Goal: Task Accomplishment & Management: Use online tool/utility

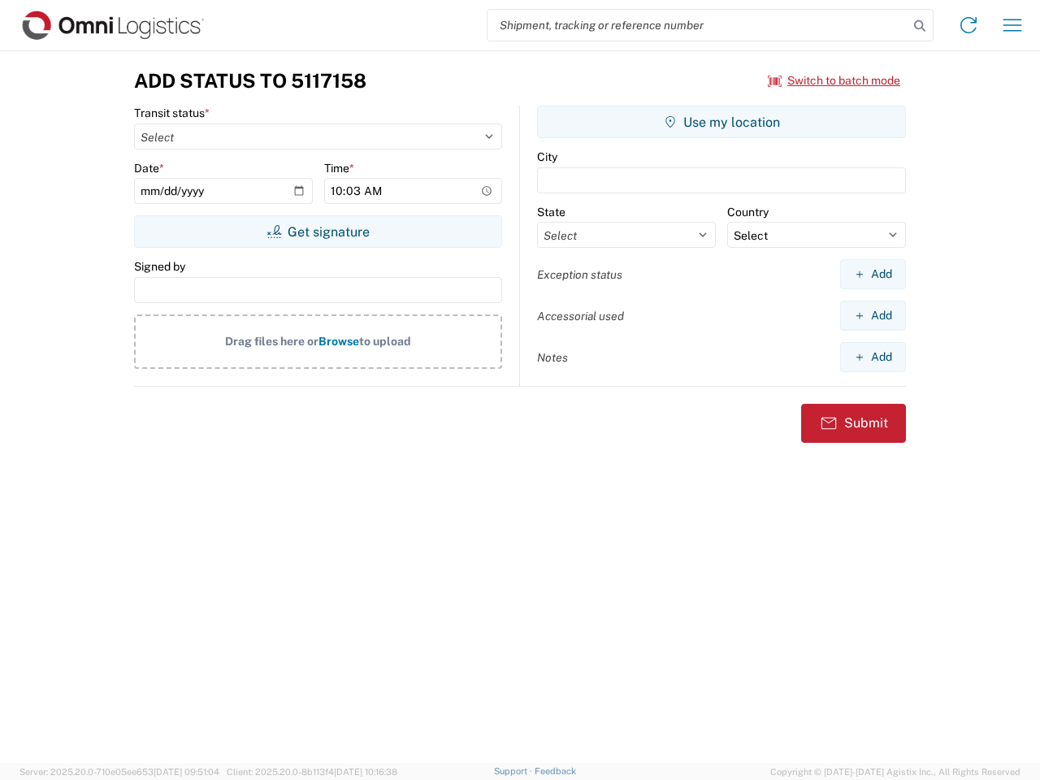
click at [698, 25] on input "search" at bounding box center [697, 25] width 421 height 31
click at [920, 26] on icon at bounding box center [919, 26] width 23 height 23
click at [968, 25] on icon at bounding box center [968, 25] width 26 height 26
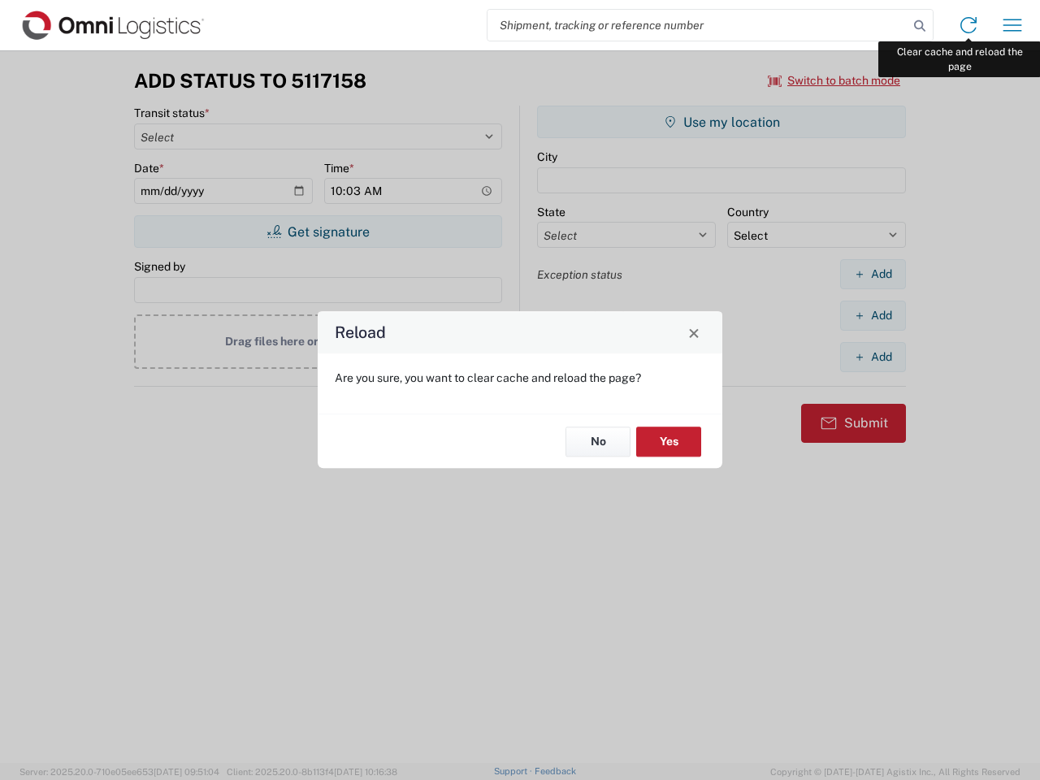
click at [1012, 25] on div "Reload Are you sure, you want to clear cache and reload the page? No Yes" at bounding box center [520, 390] width 1040 height 780
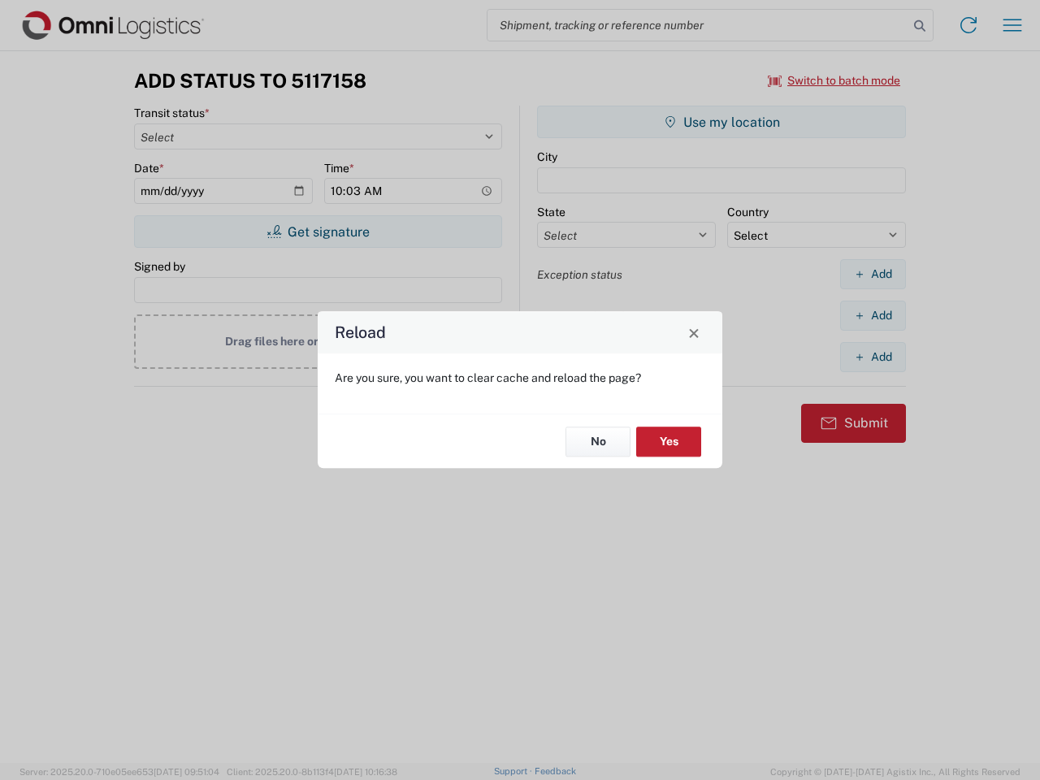
click at [834, 80] on div "Reload Are you sure, you want to clear cache and reload the page? No Yes" at bounding box center [520, 390] width 1040 height 780
click at [318, 232] on div "Reload Are you sure, you want to clear cache and reload the page? No Yes" at bounding box center [520, 390] width 1040 height 780
click at [721, 122] on div "Reload Are you sure, you want to clear cache and reload the page? No Yes" at bounding box center [520, 390] width 1040 height 780
click at [872, 274] on div "Reload Are you sure, you want to clear cache and reload the page? No Yes" at bounding box center [520, 390] width 1040 height 780
click at [872, 315] on div "Reload Are you sure, you want to clear cache and reload the page? No Yes" at bounding box center [520, 390] width 1040 height 780
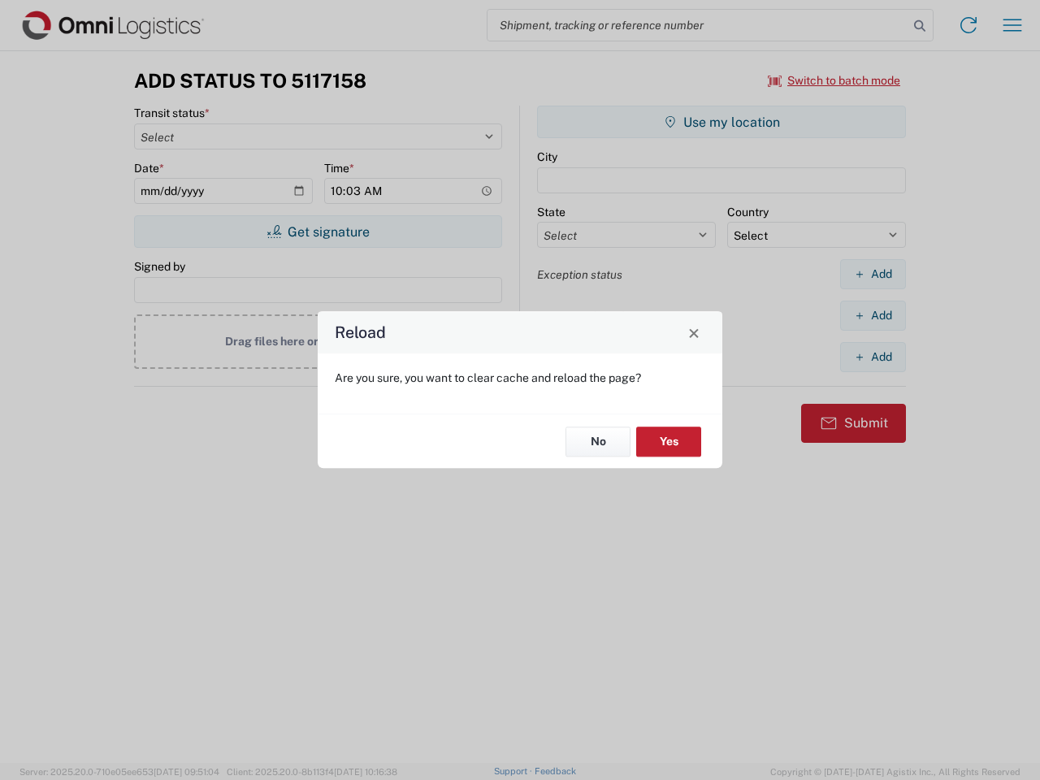
click at [872, 357] on div "Reload Are you sure, you want to clear cache and reload the page? No Yes" at bounding box center [520, 390] width 1040 height 780
